Goal: Find specific page/section: Find specific page/section

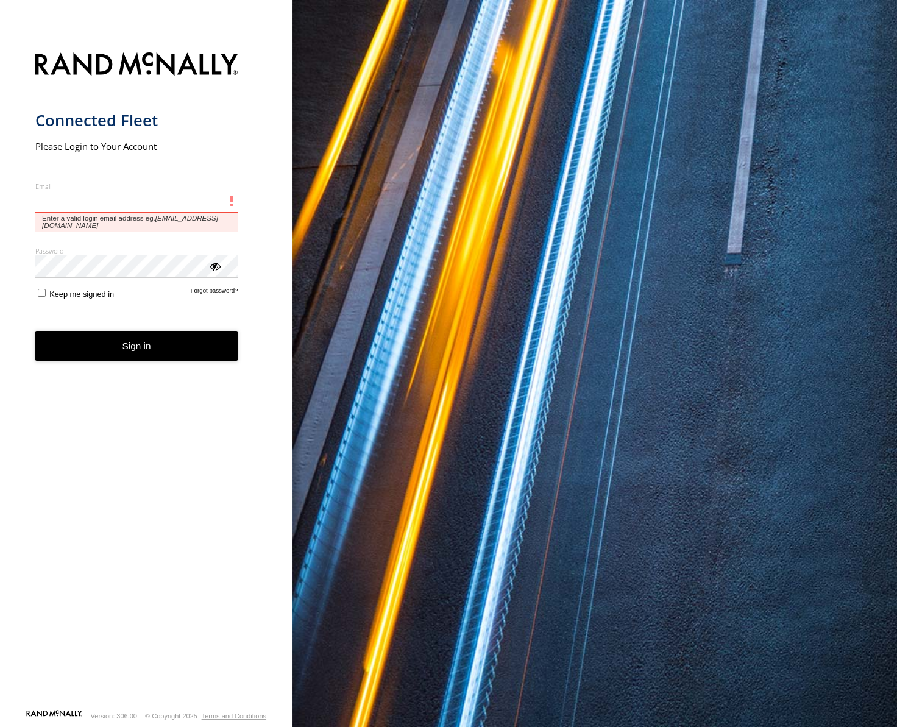
type input "**********"
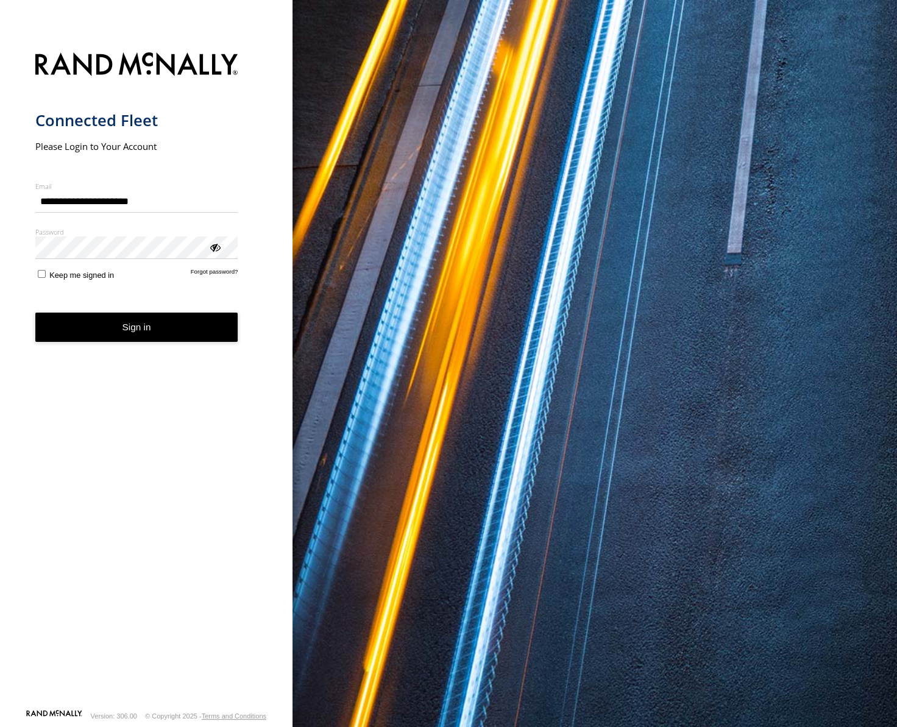
click at [133, 330] on button "Sign in" at bounding box center [136, 328] width 203 height 30
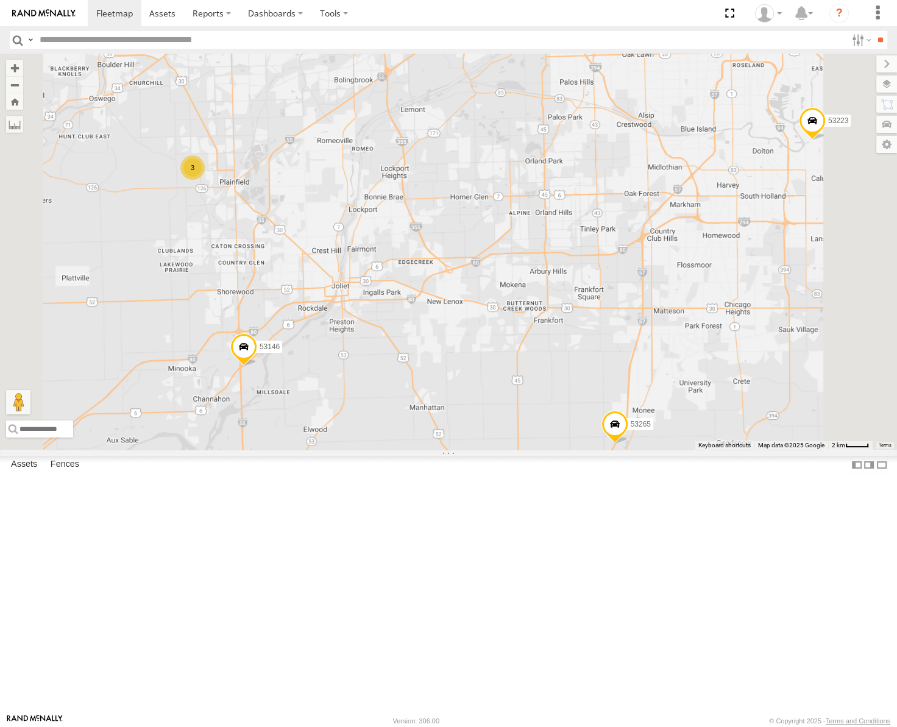
drag, startPoint x: 506, startPoint y: 434, endPoint x: 468, endPoint y: 312, distance: 128.2
click at [469, 318] on div "53217 53258 53239 53238 53235 53205 53271 53223 53230 53151 53222 53203 53133 5…" at bounding box center [448, 252] width 897 height 396
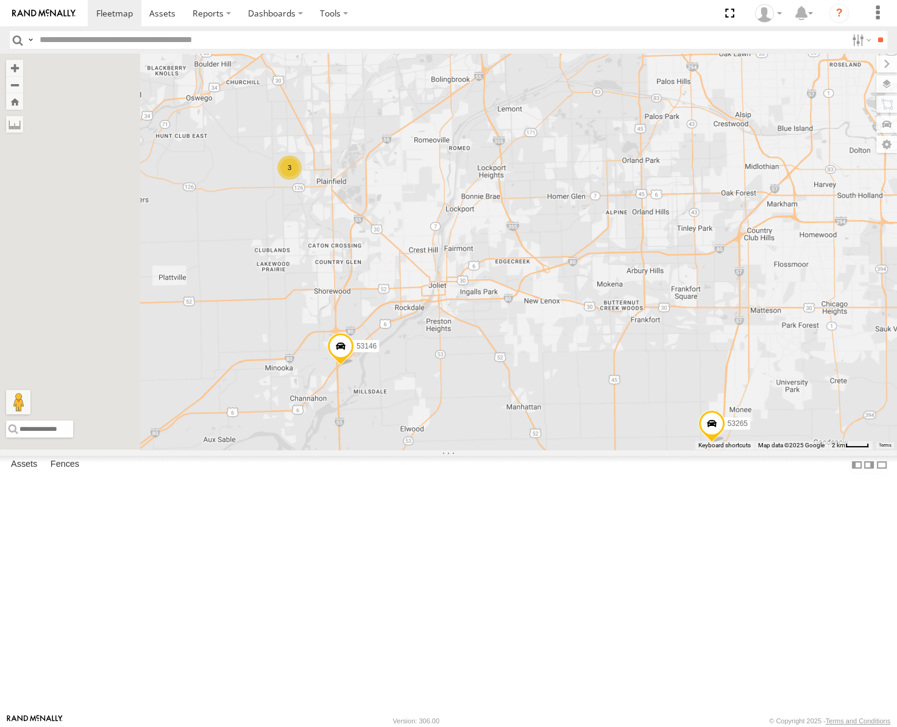
drag, startPoint x: 495, startPoint y: 328, endPoint x: 613, endPoint y: 346, distance: 119.0
click at [613, 346] on div "53217 53258 53239 53238 53235 53205 53271 53223 53230 53151 53222 53203 53133 5…" at bounding box center [448, 252] width 897 height 396
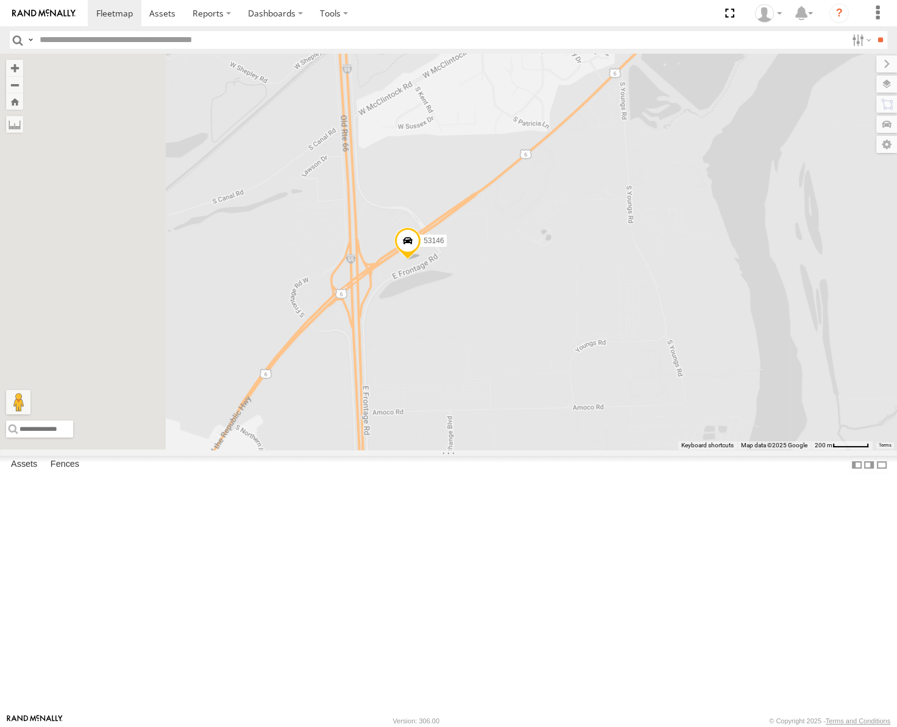
drag, startPoint x: 444, startPoint y: 459, endPoint x: 592, endPoint y: 408, distance: 156.6
click at [590, 410] on div "53217 53258 53239 53238 53235 53205 53271 53223 53230 53151 53222 53203 53133 5…" at bounding box center [448, 252] width 897 height 396
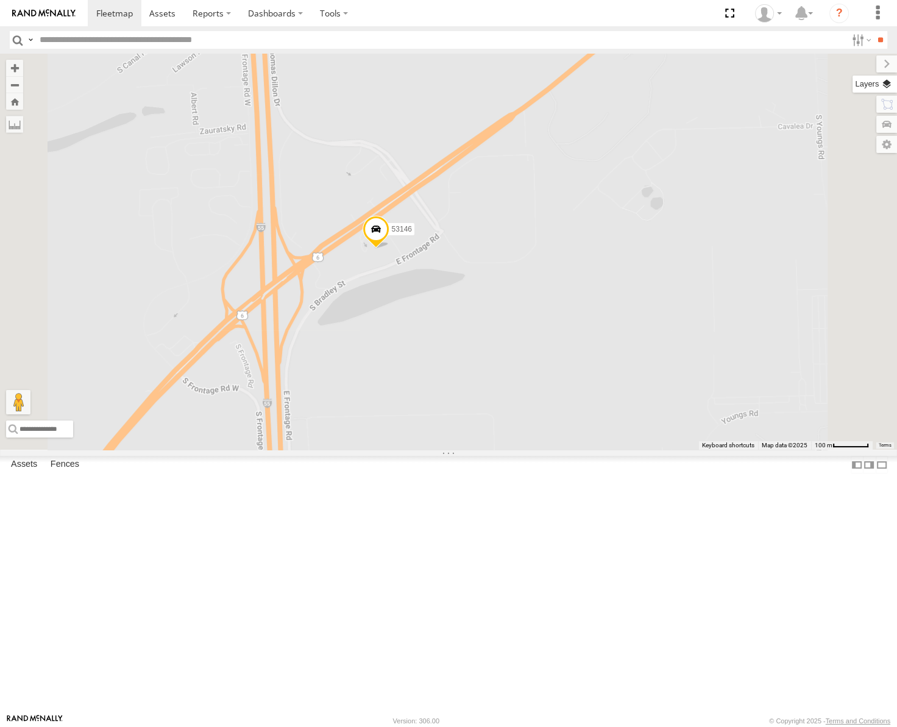
click at [887, 83] on label at bounding box center [874, 84] width 44 height 17
click at [0, 0] on span "Basemaps" at bounding box center [0, 0] width 0 height 0
click at [0, 0] on span "Satellite" at bounding box center [0, 0] width 0 height 0
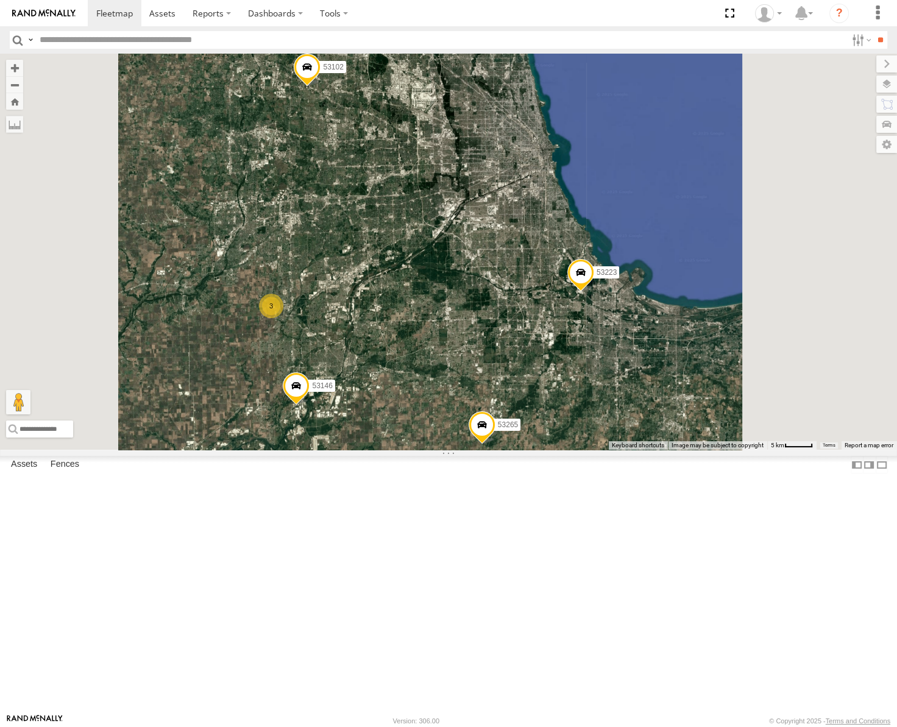
drag, startPoint x: 628, startPoint y: 468, endPoint x: 537, endPoint y: 353, distance: 146.2
click at [537, 353] on div "53217 53258 53239 53238 53235 53205 53271 53223 53230 53151 53222 53203 53133 5…" at bounding box center [448, 252] width 897 height 396
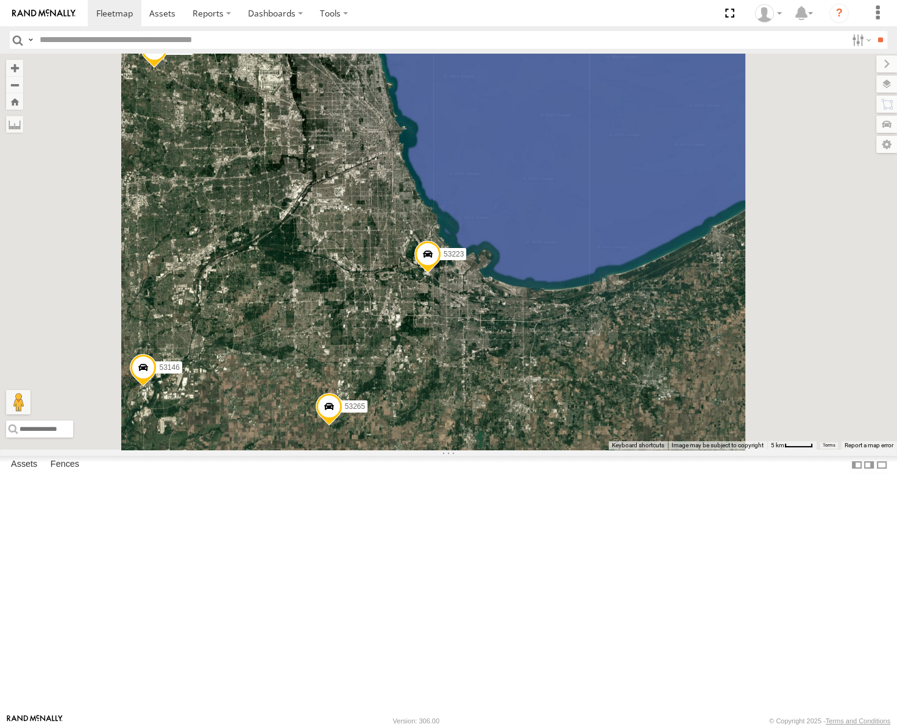
drag, startPoint x: 473, startPoint y: 384, endPoint x: 587, endPoint y: 352, distance: 119.0
click at [587, 352] on div "53217 53258 53239 53238 53235 53205 53271 53223 53230 53151 53222 53203 53133 5…" at bounding box center [448, 252] width 897 height 396
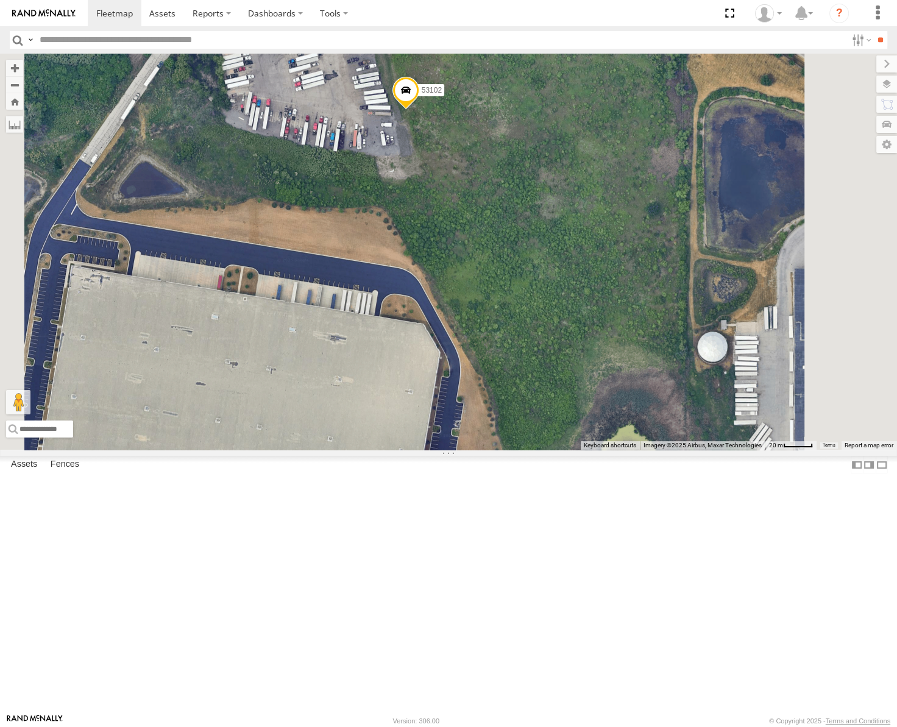
drag, startPoint x: 546, startPoint y: 313, endPoint x: 547, endPoint y: 331, distance: 17.7
click at [546, 334] on div "53217 53258 53239 53238 53235 53205 53271 53223 53230 53151 53222 53203 53133 5…" at bounding box center [448, 252] width 897 height 396
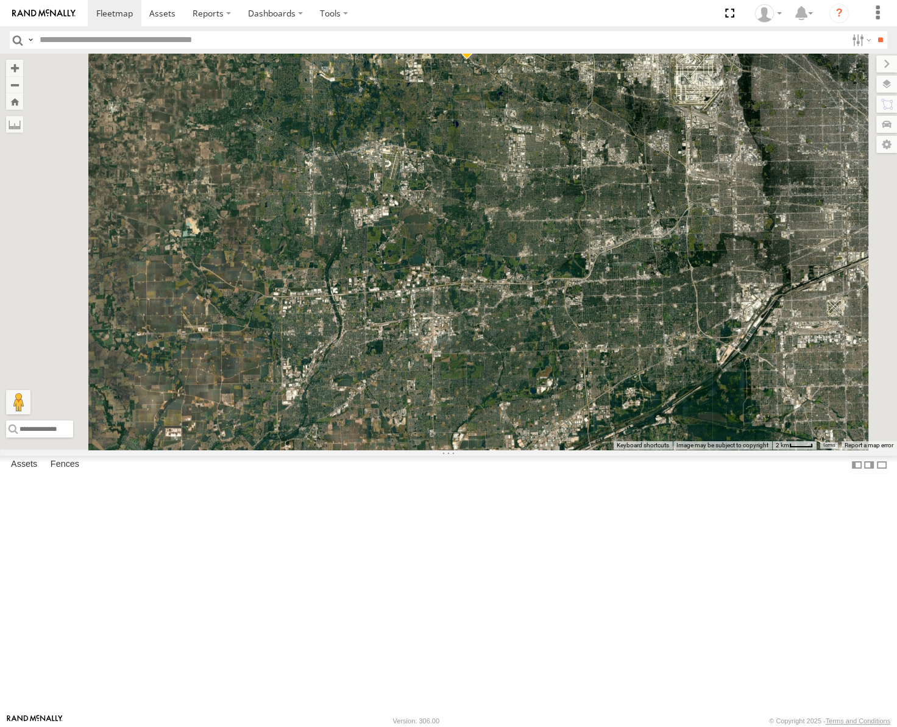
drag, startPoint x: 562, startPoint y: 325, endPoint x: 577, endPoint y: 281, distance: 46.4
click at [576, 285] on div "53217 53258 53239 53238 53235 53205 53271 53223 53230 53151 53222 53203 53133 5…" at bounding box center [448, 252] width 897 height 396
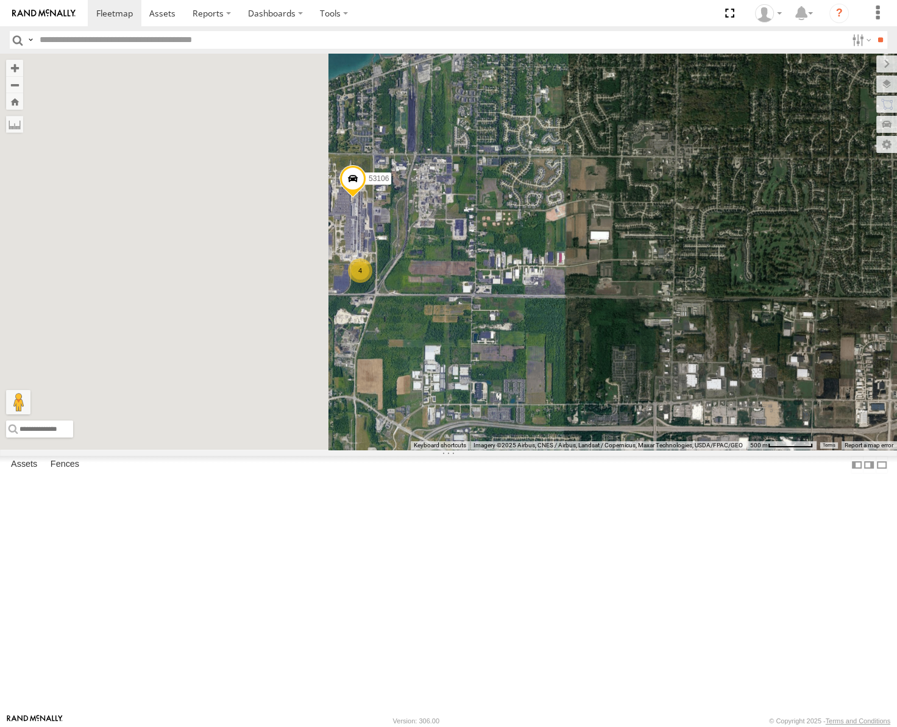
drag, startPoint x: 446, startPoint y: 320, endPoint x: 670, endPoint y: 355, distance: 226.9
click at [670, 355] on div "53206 53234 53271 53263 53147 53280 53216 53255 53223 53272 53230 53149 53262 5…" at bounding box center [448, 252] width 897 height 396
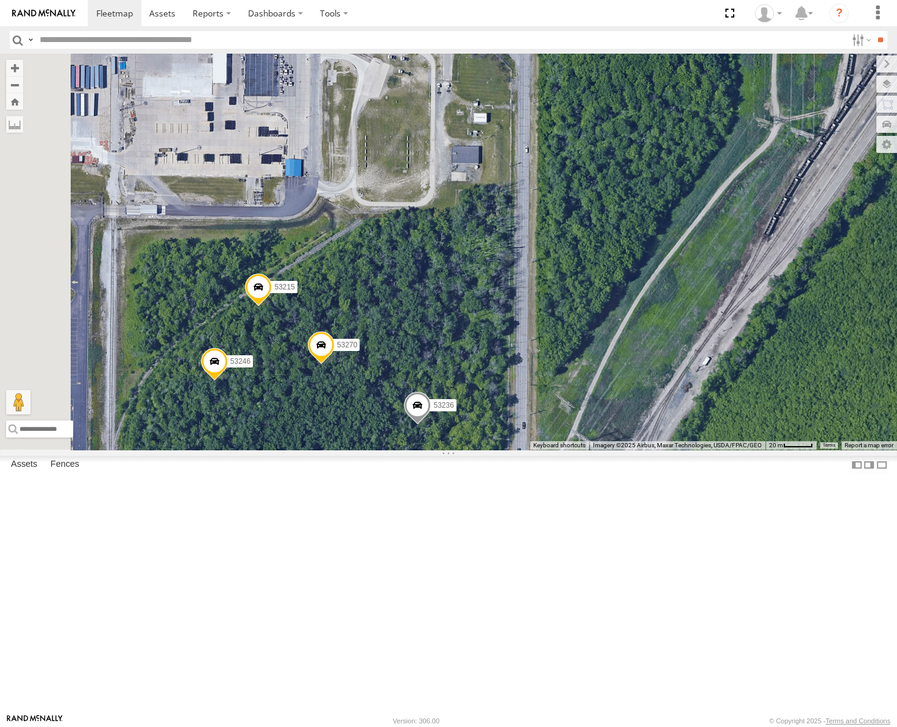
drag, startPoint x: 609, startPoint y: 384, endPoint x: 596, endPoint y: 373, distance: 17.7
click at [596, 373] on div "53206 53234 53271 53263 53147 53280 53216 53255 53223 53272 53230 53149 53262 5…" at bounding box center [448, 252] width 897 height 396
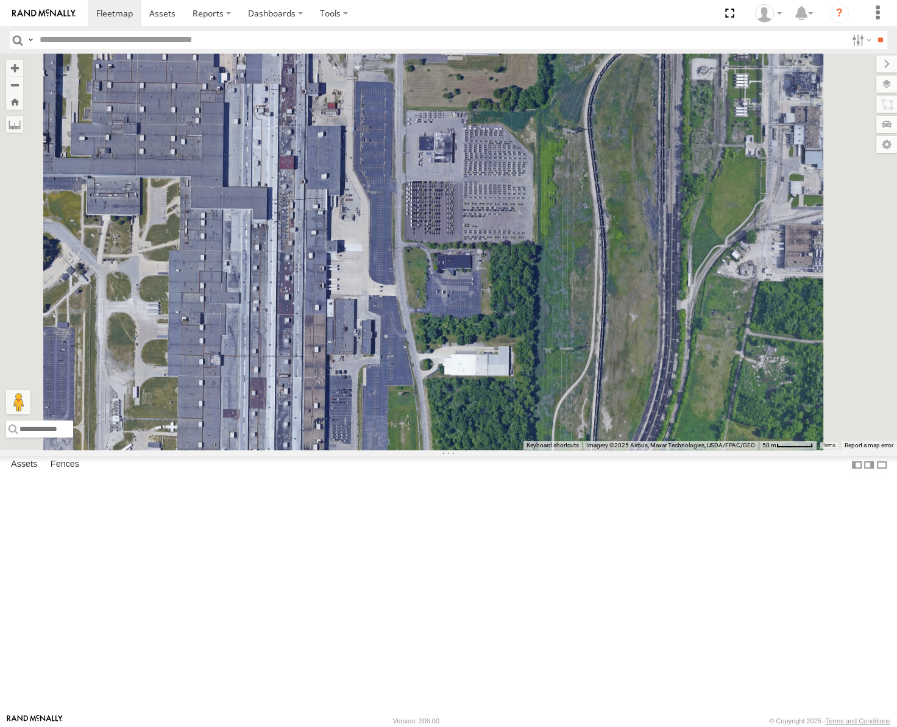
drag, startPoint x: 562, startPoint y: 251, endPoint x: 518, endPoint y: 621, distance: 372.4
click at [518, 450] on div "53206 53234 53271 53263 53147 53280 53216 53255 53223 53272 53230 53149 53262 5…" at bounding box center [448, 252] width 897 height 396
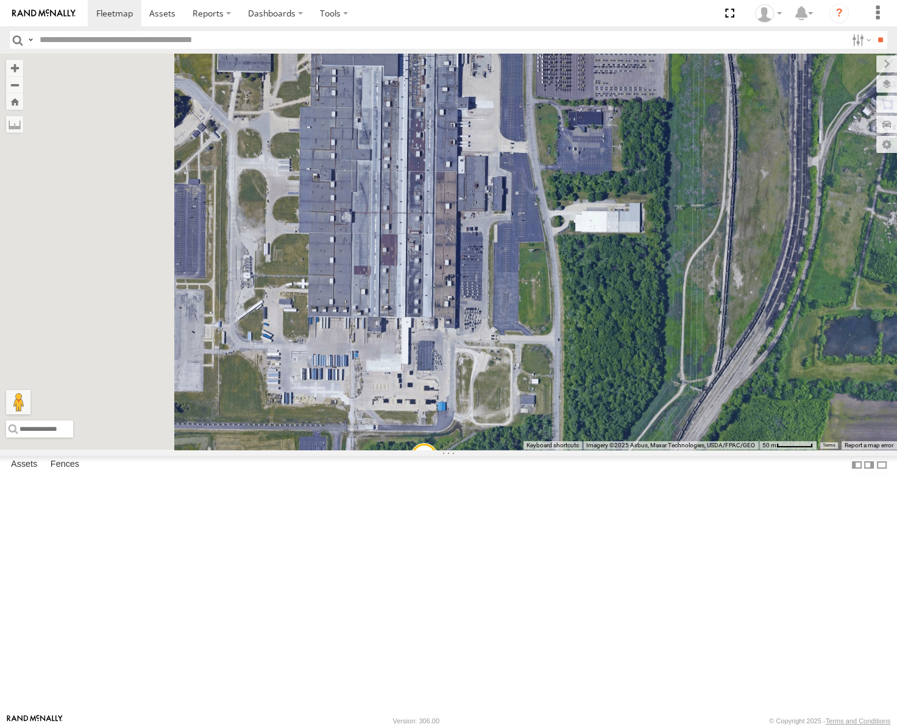
drag, startPoint x: 468, startPoint y: 537, endPoint x: 594, endPoint y: 375, distance: 205.4
click at [594, 377] on div "53206 53234 53271 53263 53147 53280 53216 53255 53223 53272 53230 53149 53262 5…" at bounding box center [448, 252] width 897 height 396
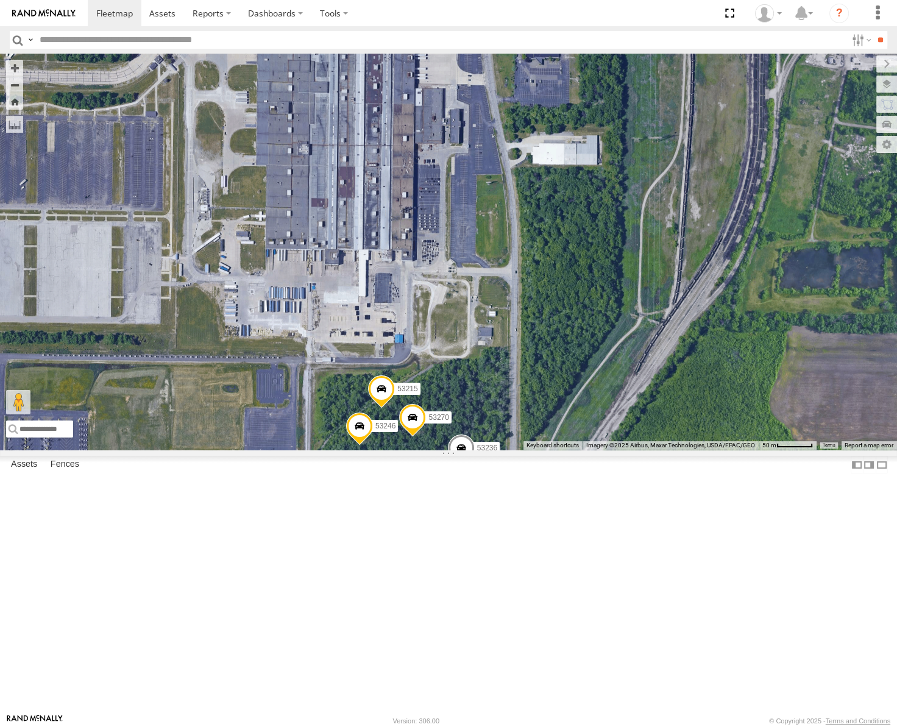
drag, startPoint x: 649, startPoint y: 396, endPoint x: 588, endPoint y: 302, distance: 111.9
click at [588, 302] on div "53206 53234 53271 53263 53147 53280 53216 53255 53223 53272 53230 53149 53262 5…" at bounding box center [448, 252] width 897 height 396
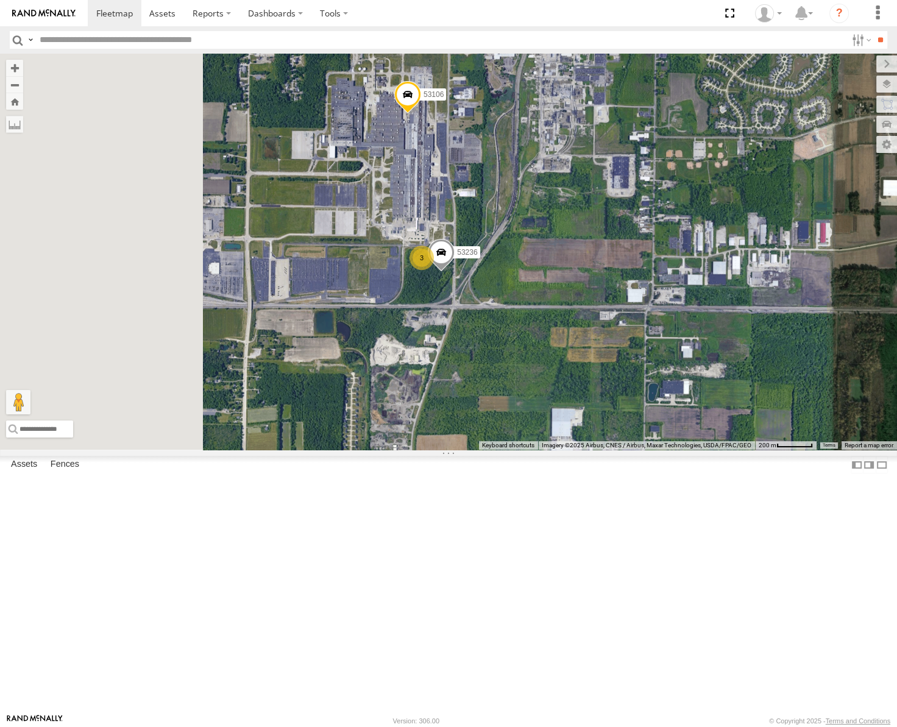
drag, startPoint x: 583, startPoint y: 272, endPoint x: 750, endPoint y: 550, distance: 324.6
click at [750, 450] on div "← Move left → Move right ↑ Move up ↓ Move down + Zoom in - Zoom out Home Jump l…" at bounding box center [448, 252] width 897 height 396
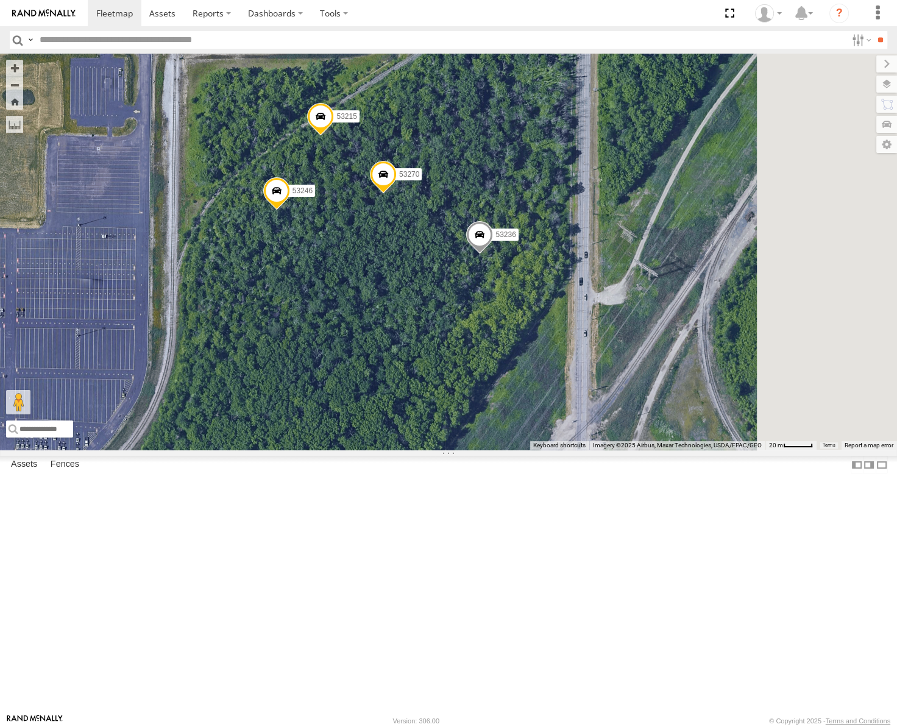
drag, startPoint x: 652, startPoint y: 319, endPoint x: 586, endPoint y: 348, distance: 72.0
click at [586, 348] on div "53258 53239 53238 53139 53217 53235 53205 53271 53223 53230 53151 53222 53203 5…" at bounding box center [448, 252] width 897 height 396
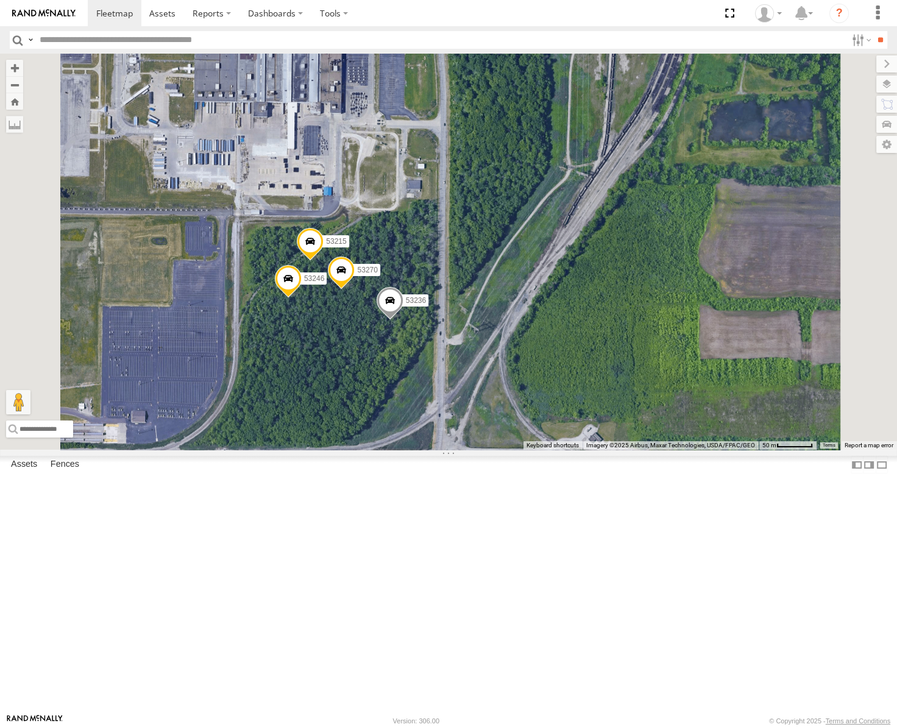
drag, startPoint x: 581, startPoint y: 332, endPoint x: 616, endPoint y: 370, distance: 51.8
click at [616, 370] on div "53258 53239 53238 53139 53217 53235 53205 53271 53223 53230 53151 53222 53203 5…" at bounding box center [448, 252] width 897 height 396
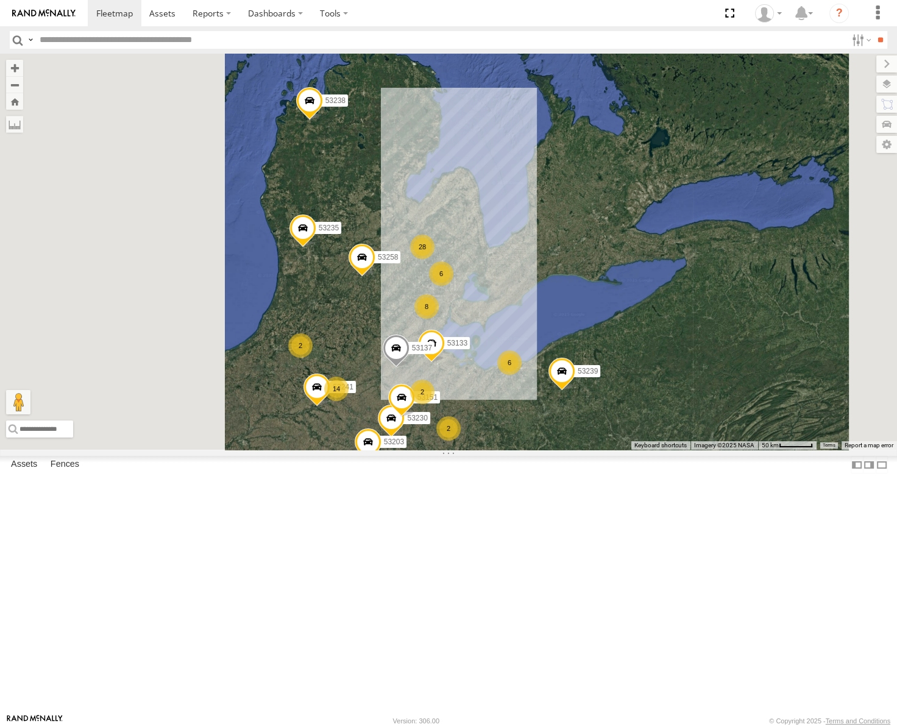
drag, startPoint x: 445, startPoint y: 300, endPoint x: 542, endPoint y: 339, distance: 104.7
click at [542, 339] on div "28 6 14 8 53271 4 2 53230 4 3 6 53151 6 53258 53203 53239 2 53238 2 53133 2 531…" at bounding box center [448, 252] width 897 height 396
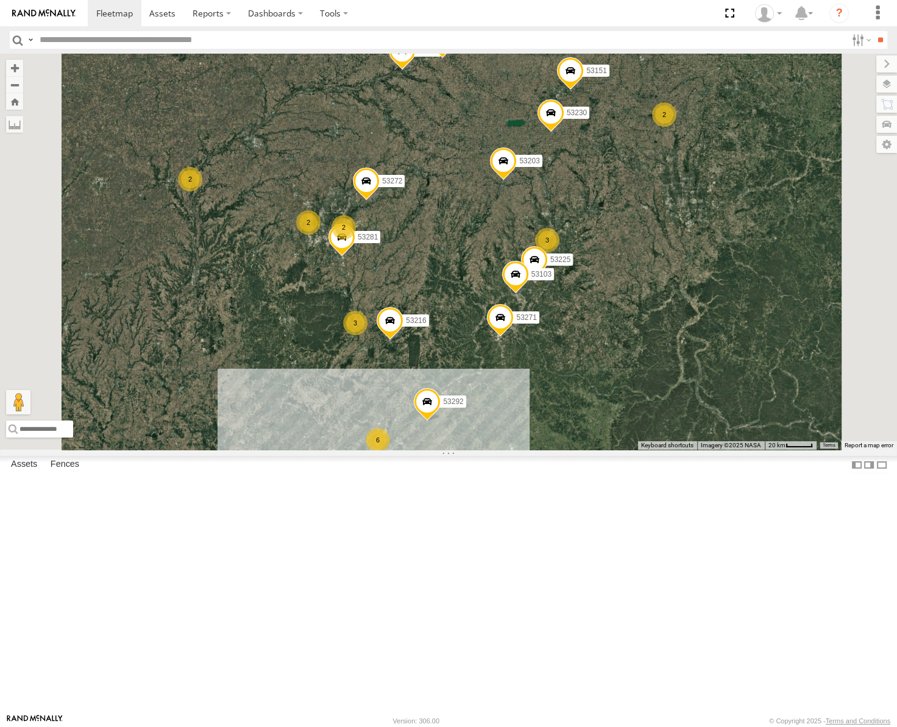
click at [0, 0] on span "Roadmap" at bounding box center [0, 0] width 0 height 0
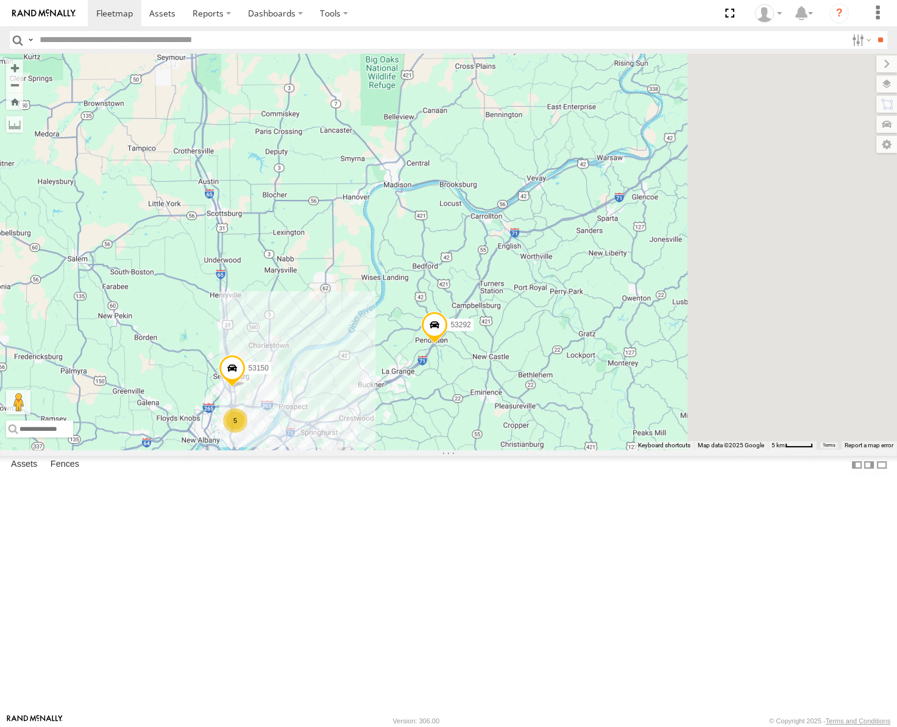
drag, startPoint x: 653, startPoint y: 508, endPoint x: 518, endPoint y: 514, distance: 135.4
click at [518, 450] on div "53271 53263 53223 53230 53151 53258 53203 53239 53238 53102 53133 53139 53217 5…" at bounding box center [448, 252] width 897 height 396
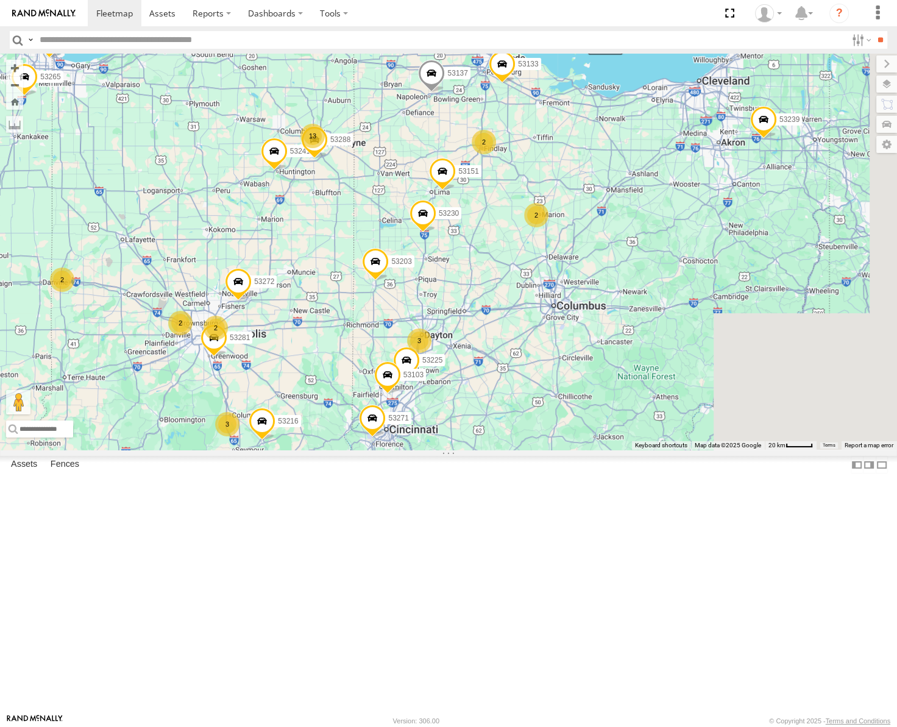
drag, startPoint x: 593, startPoint y: 322, endPoint x: 483, endPoint y: 484, distance: 195.9
click at [483, 450] on div "53271 53263 53223 53230 53151 53258 53203 53239 53238 53102 53133 53139 53217 5…" at bounding box center [448, 252] width 897 height 396
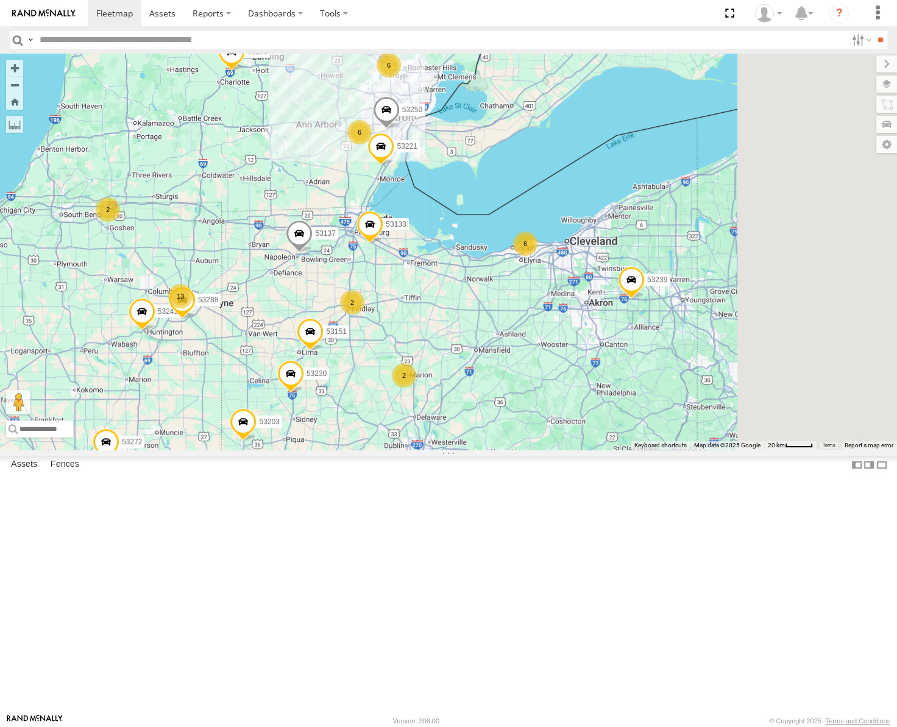
drag, startPoint x: 664, startPoint y: 303, endPoint x: 543, endPoint y: 456, distance: 195.3
click at [548, 450] on div "53271 53263 53223 53230 53151 53258 53203 53239 53238 53102 53133 53139 53217 5…" at bounding box center [448, 252] width 897 height 396
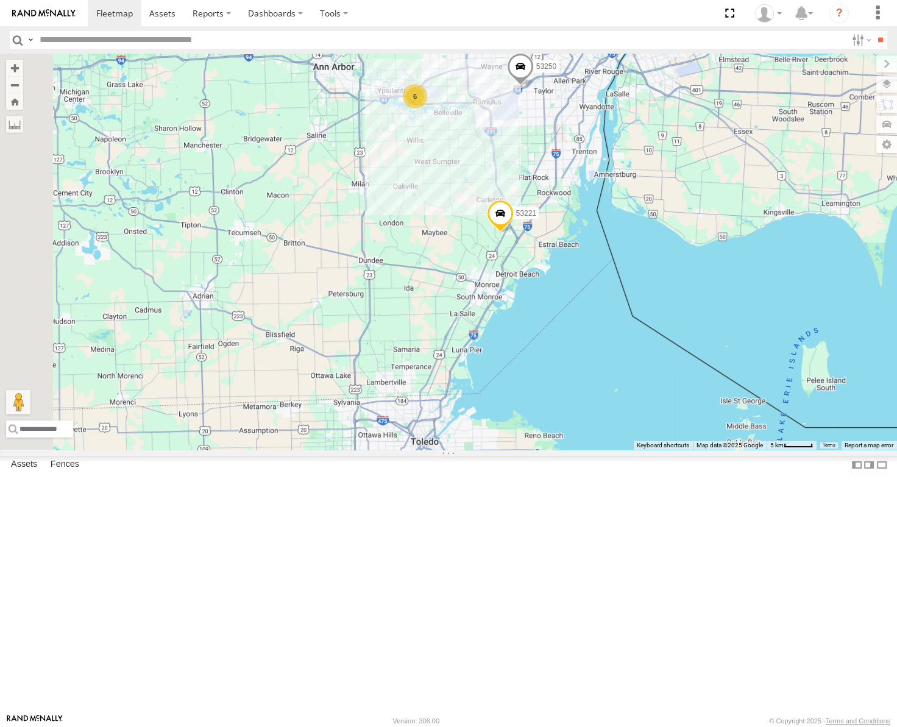
drag, startPoint x: 469, startPoint y: 404, endPoint x: 584, endPoint y: 437, distance: 119.8
click at [587, 450] on div "53271 53263 53223 53230 53151 53258 53203 53239 53238 53102 53133 53139 53217 5…" at bounding box center [448, 252] width 897 height 396
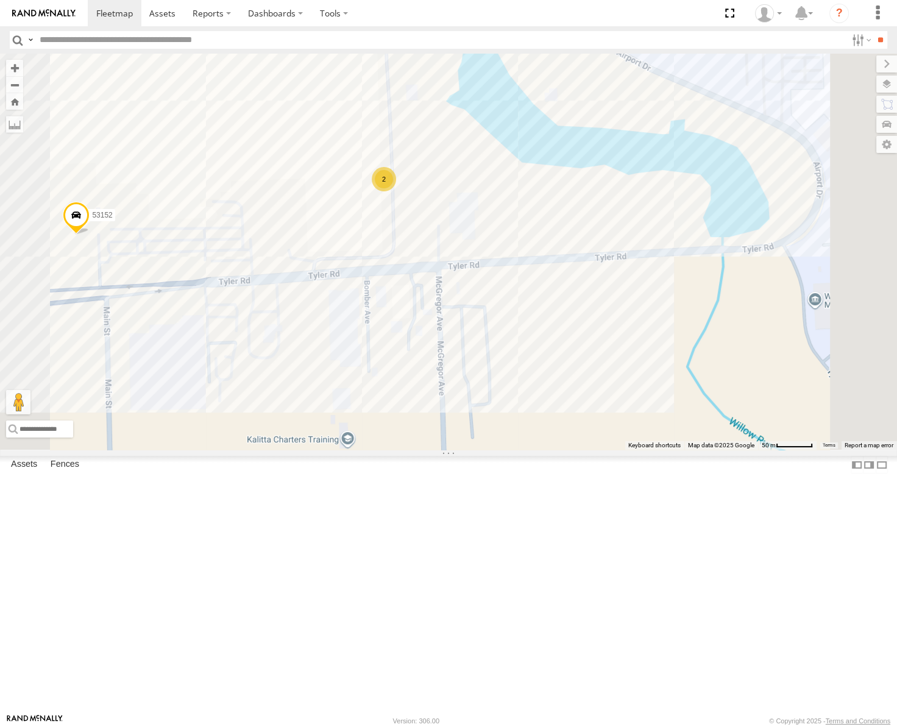
click at [0, 0] on span "Satellite" at bounding box center [0, 0] width 0 height 0
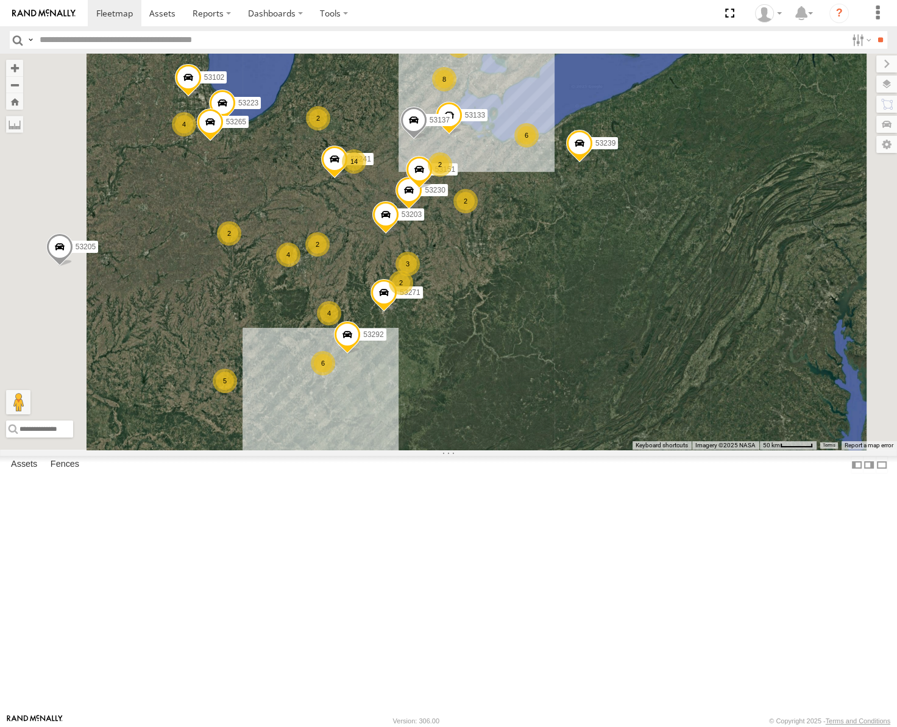
drag, startPoint x: 437, startPoint y: 249, endPoint x: 589, endPoint y: 213, distance: 155.9
click at [589, 213] on div "53271 53263 53223 53230 53151 53258 53203 53239 53238 53102 53133 53139 53217 5…" at bounding box center [448, 252] width 897 height 396
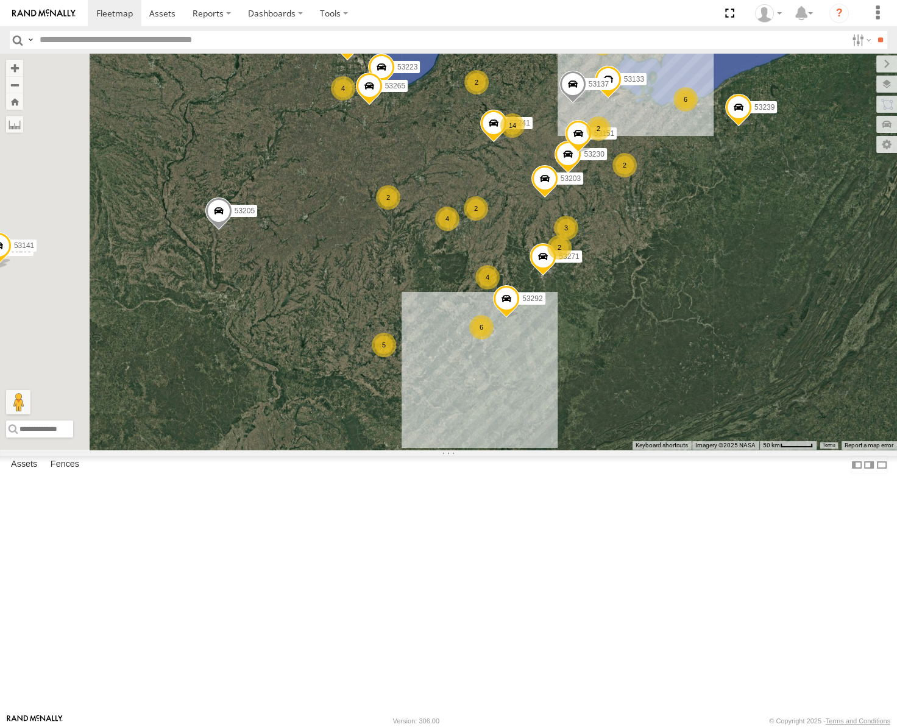
drag, startPoint x: 463, startPoint y: 398, endPoint x: 408, endPoint y: 269, distance: 139.8
click at [408, 269] on div "53271 53263 53223 53230 53151 53258 53203 53239 53238 53102 53133 53139 53217 5…" at bounding box center [448, 252] width 897 height 396
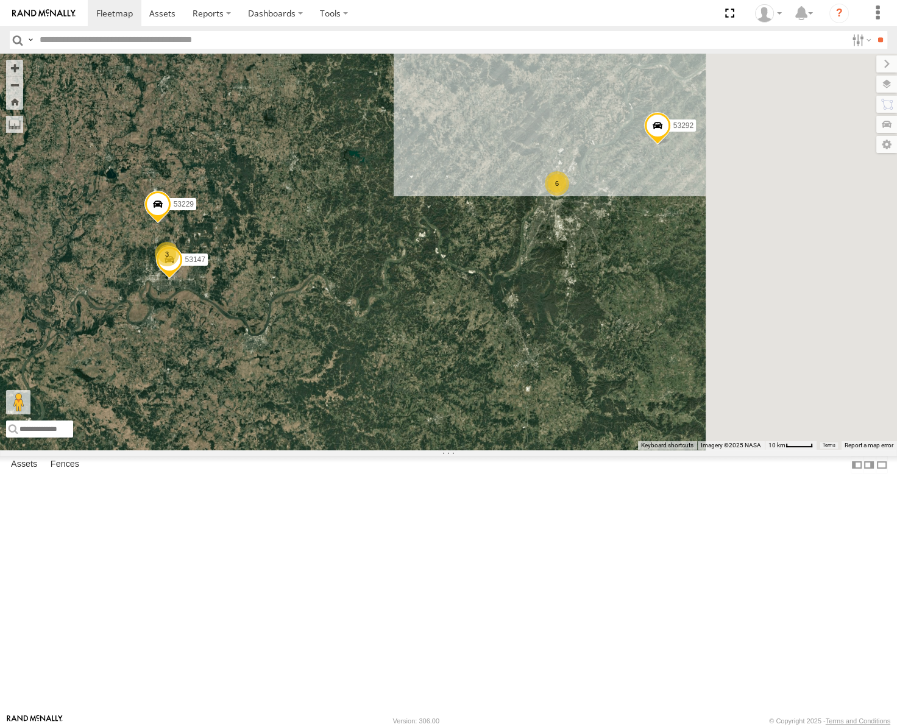
drag, startPoint x: 609, startPoint y: 341, endPoint x: 414, endPoint y: 421, distance: 211.2
click at [414, 421] on div "53271 53263 53223 53230 53151 53258 53203 53239 53238 53102 53133 53139 53217 5…" at bounding box center [448, 252] width 897 height 396
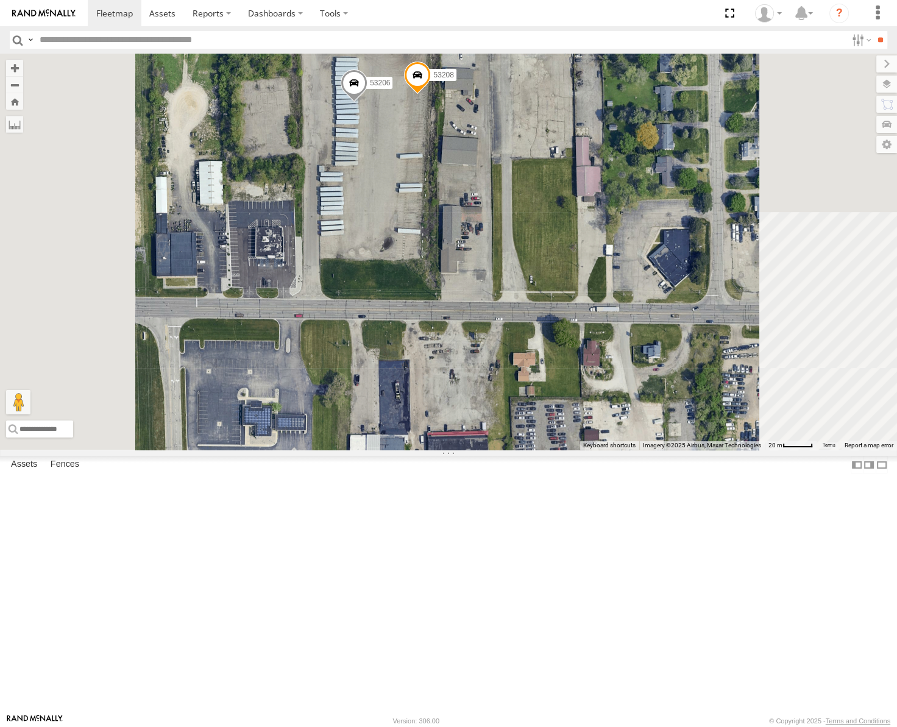
drag, startPoint x: 782, startPoint y: 83, endPoint x: 810, endPoint y: 90, distance: 29.4
click at [0, 0] on span "Roadmap" at bounding box center [0, 0] width 0 height 0
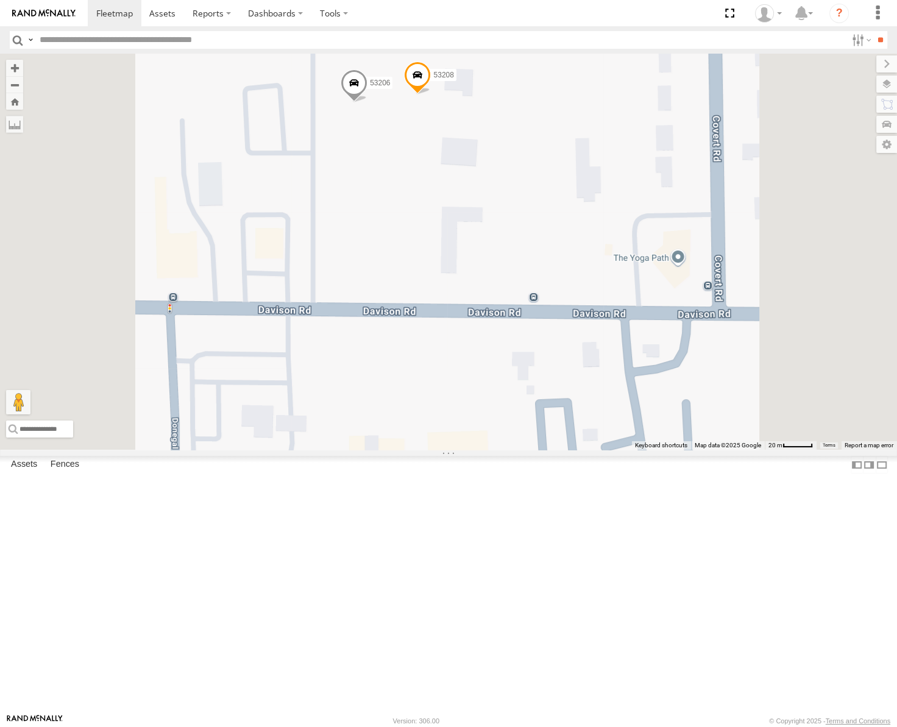
click at [431, 94] on span at bounding box center [417, 78] width 27 height 33
click at [434, 80] on label at bounding box center [422, 76] width 24 height 9
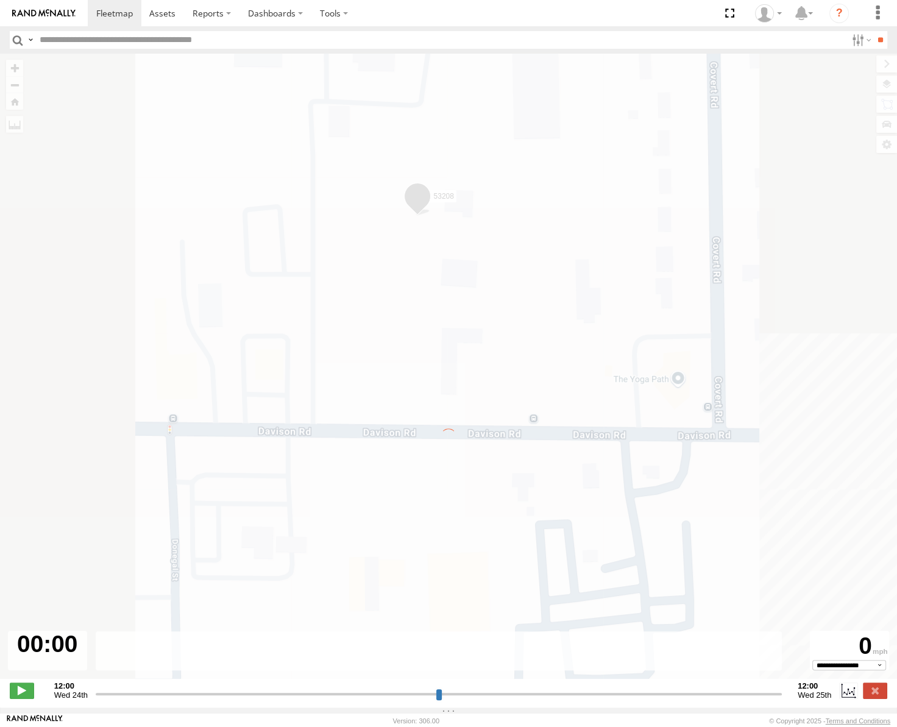
type input "**********"
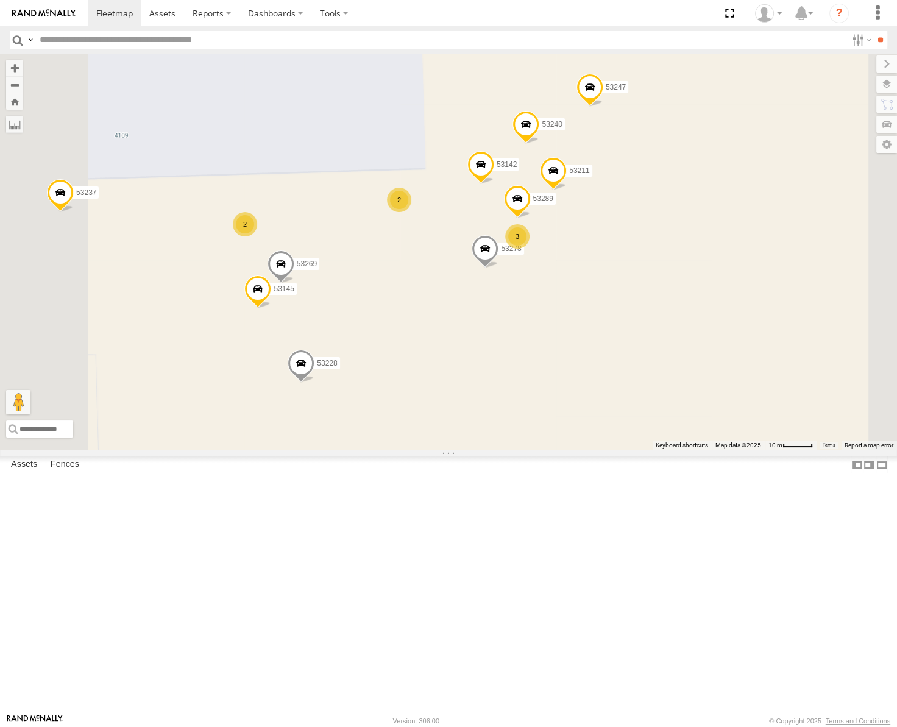
drag, startPoint x: 493, startPoint y: 402, endPoint x: 547, endPoint y: 378, distance: 58.1
click at [546, 379] on div "53217 53258 53239 53238 53139 53235 53205 53271 53223 53230 53151 53203 53102 5…" at bounding box center [448, 252] width 897 height 396
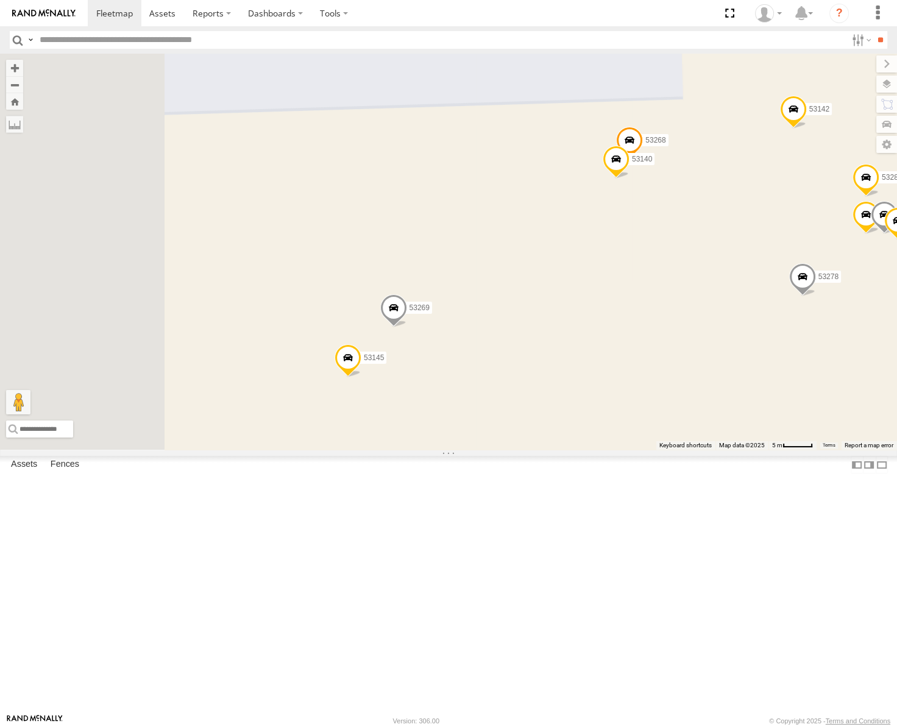
drag, startPoint x: 581, startPoint y: 383, endPoint x: 749, endPoint y: 362, distance: 169.5
click at [749, 362] on div "53217 53258 53239 53238 53139 53235 53205 53271 53223 53230 53151 53203 53102 5…" at bounding box center [448, 252] width 897 height 396
